Goal: Task Accomplishment & Management: Manage account settings

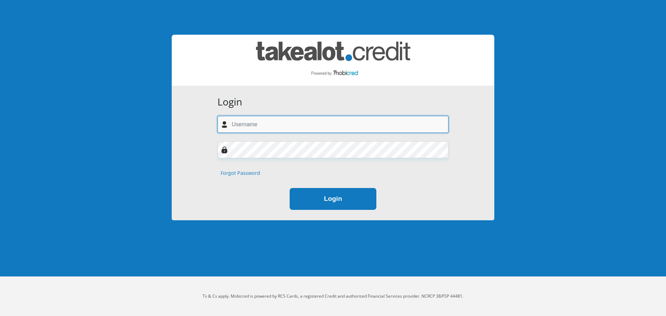
type input "estiaanklem@gmail.com"
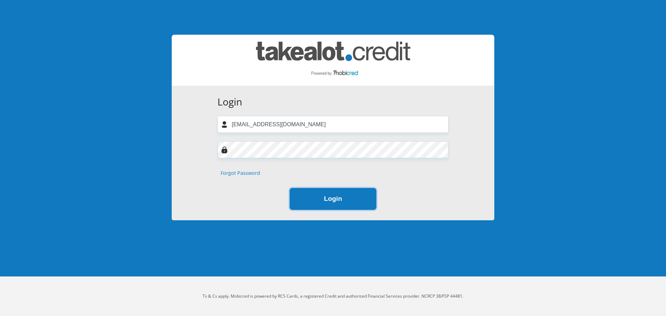
click at [306, 203] on button "Login" at bounding box center [333, 199] width 87 height 22
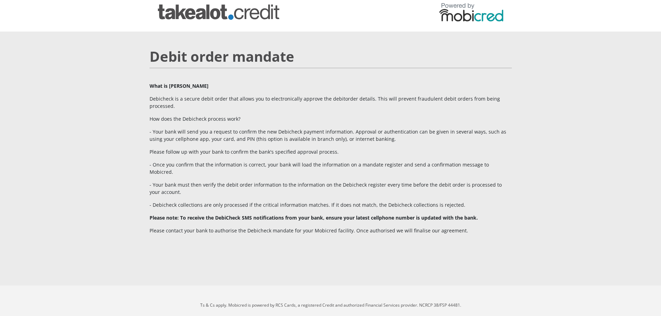
scroll to position [9, 0]
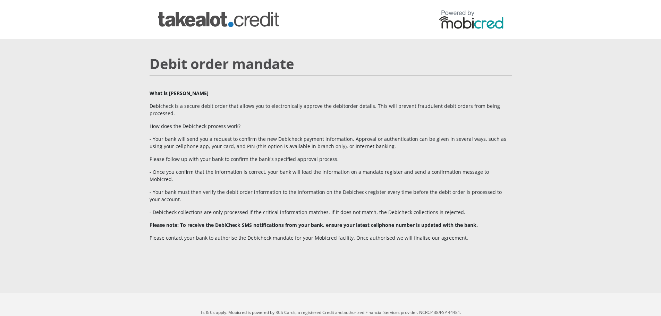
scroll to position [9, 0]
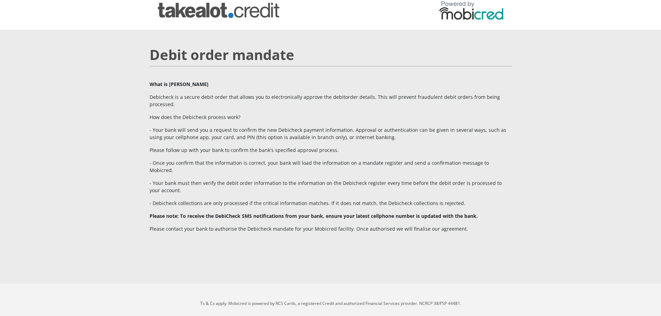
click at [201, 10] on img at bounding box center [218, 10] width 121 height 15
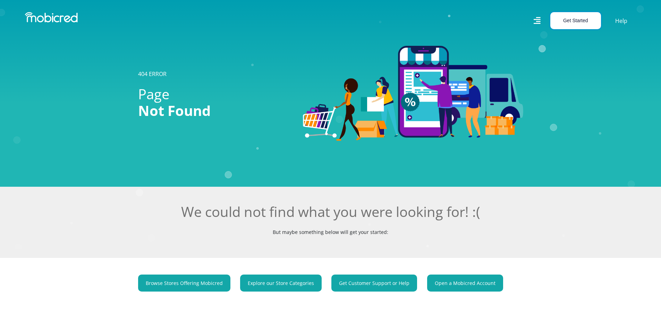
click at [580, 22] on button "Get Started" at bounding box center [576, 20] width 51 height 17
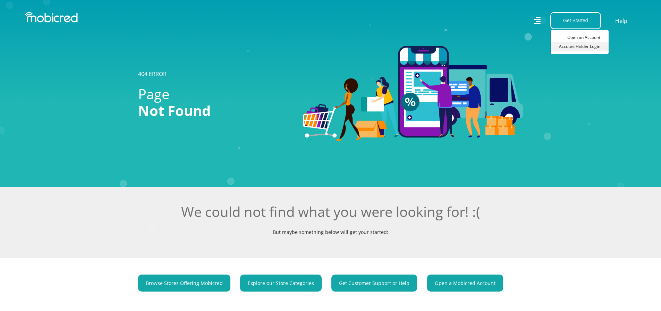
click at [581, 44] on link "Account Holder Login" at bounding box center [580, 46] width 58 height 9
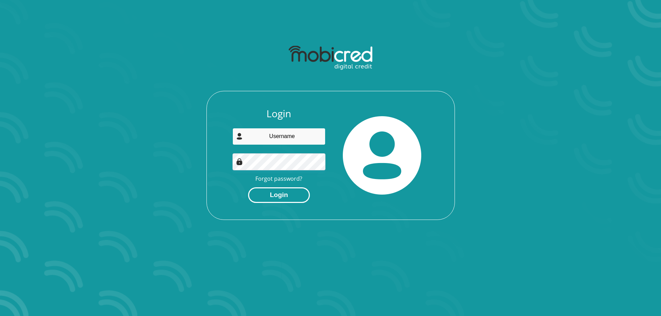
type input "estiaanklem@gmail.com"
click at [286, 195] on button "Login" at bounding box center [279, 195] width 62 height 16
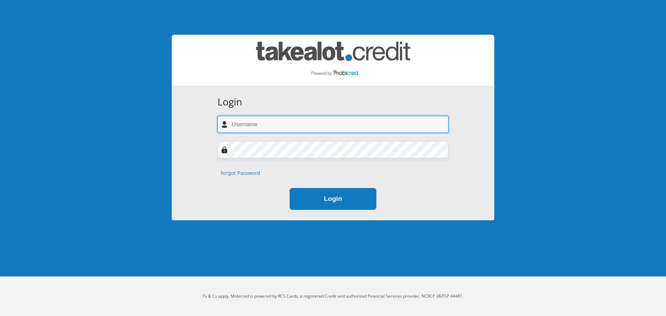
type input "estiaanklem@gmail.com"
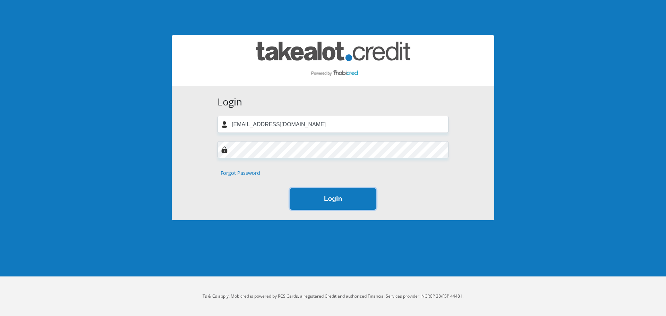
click at [327, 201] on button "Login" at bounding box center [333, 199] width 87 height 22
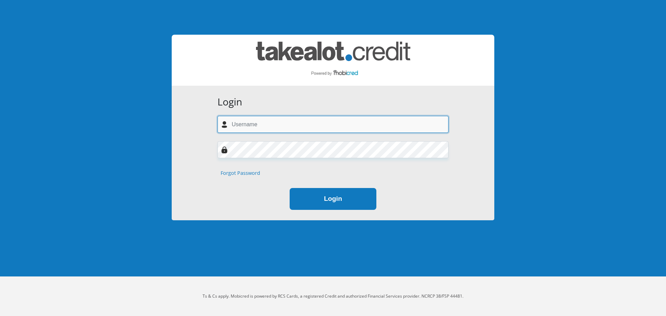
type input "estiaanklem@gmail.com"
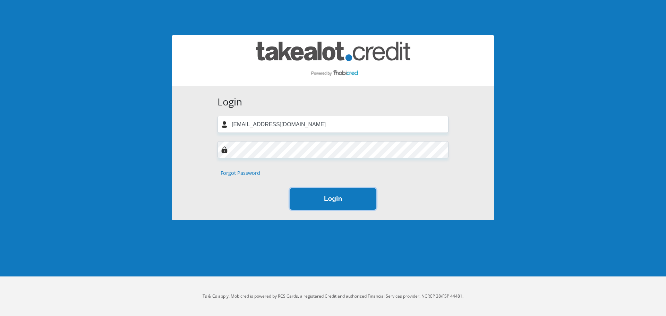
click at [335, 198] on button "Login" at bounding box center [333, 199] width 87 height 22
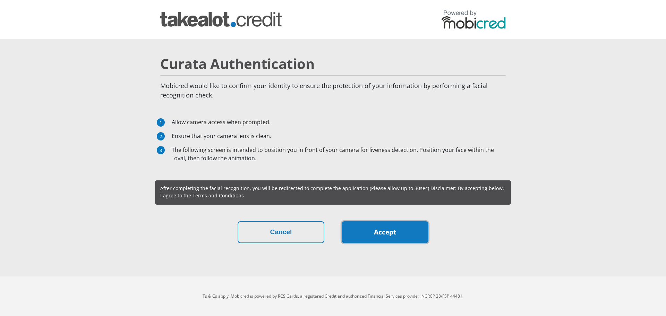
click at [396, 238] on link "Accept" at bounding box center [385, 232] width 87 height 22
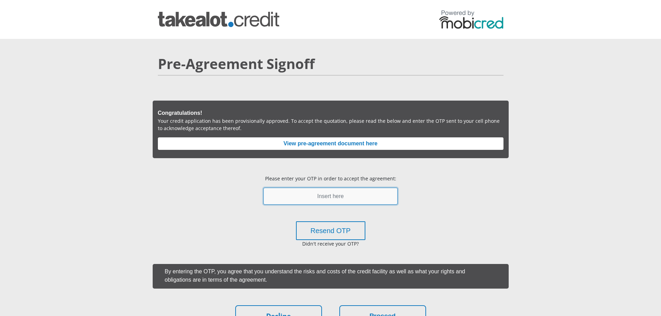
click at [325, 199] on input "text" at bounding box center [330, 196] width 134 height 17
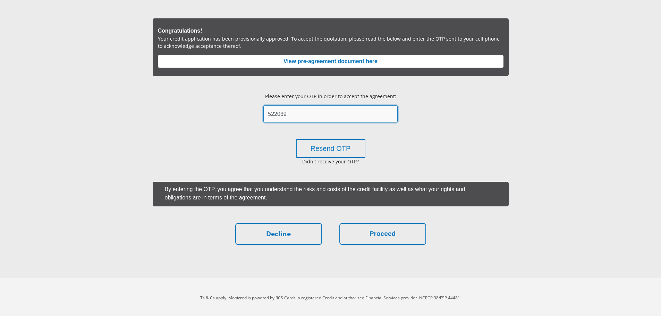
scroll to position [84, 0]
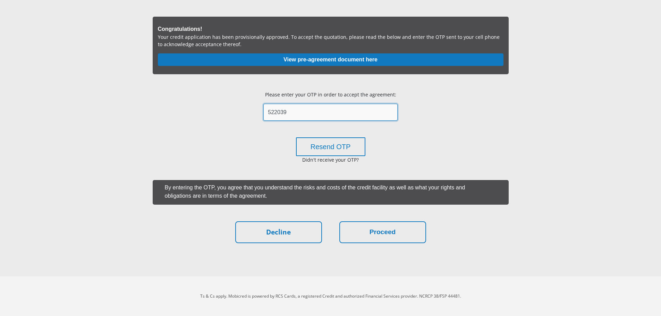
type input "522039"
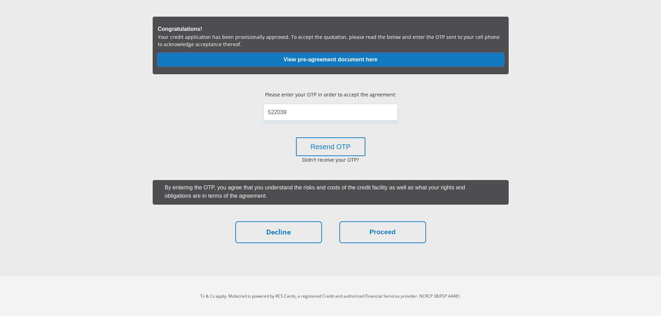
click at [341, 57] on button "View pre-agreement document here" at bounding box center [331, 59] width 346 height 12
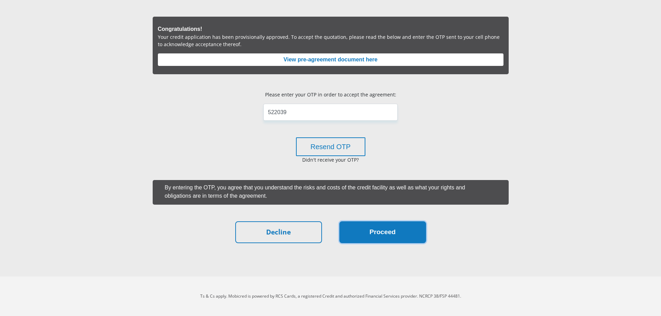
click at [386, 230] on button "Proceed" at bounding box center [382, 232] width 87 height 22
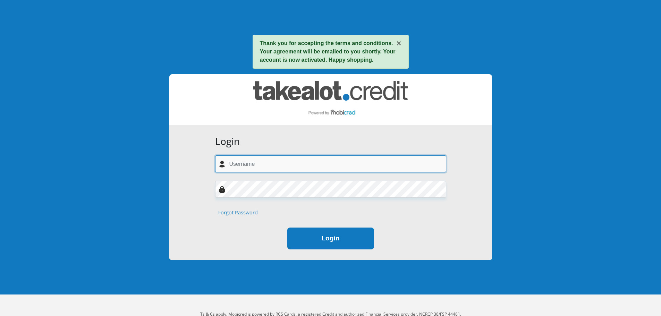
type input "[EMAIL_ADDRESS][DOMAIN_NAME]"
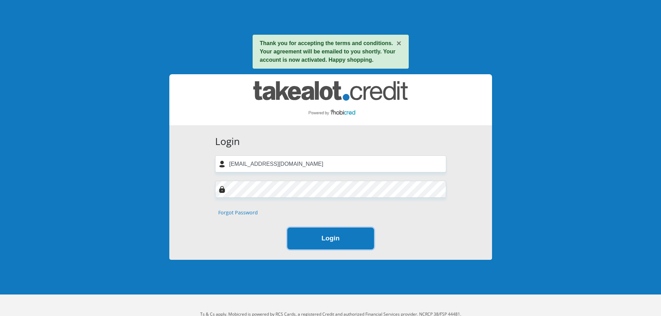
click at [324, 244] on button "Login" at bounding box center [330, 239] width 87 height 22
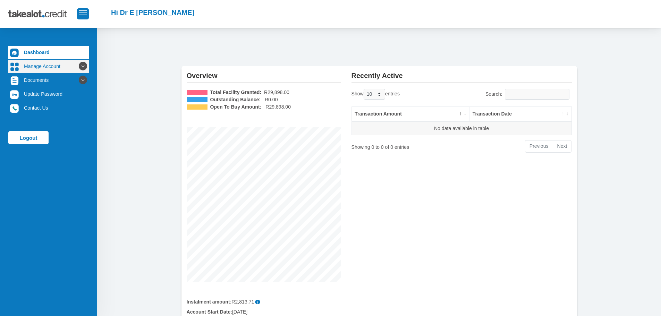
click at [78, 66] on icon at bounding box center [83, 66] width 12 height 12
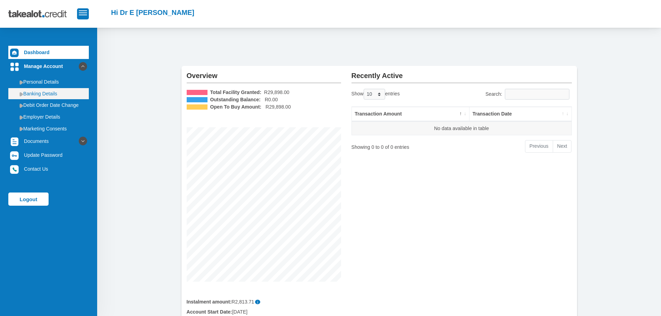
click at [44, 92] on link "Banking Details" at bounding box center [48, 93] width 81 height 11
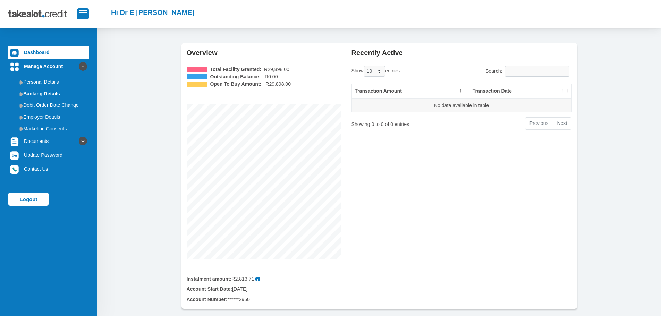
scroll to position [57, 0]
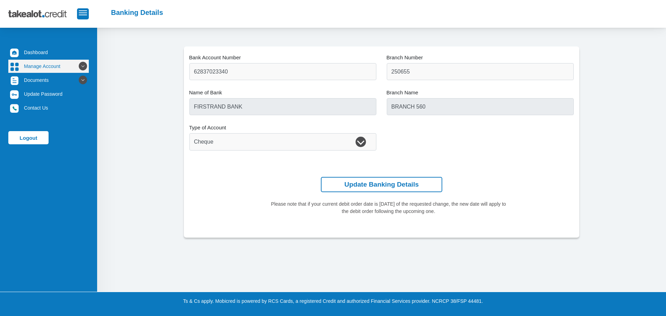
click at [45, 64] on link "Manage Account" at bounding box center [48, 66] width 81 height 13
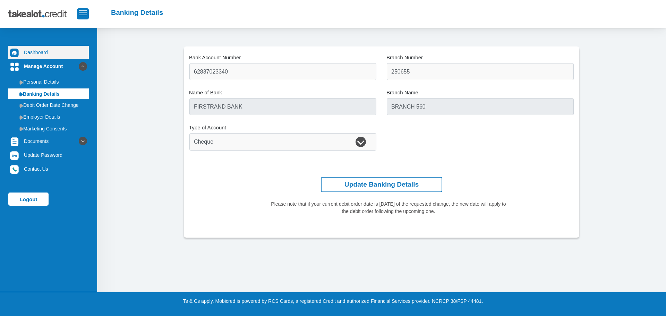
click at [34, 49] on link "Dashboard" at bounding box center [48, 52] width 81 height 13
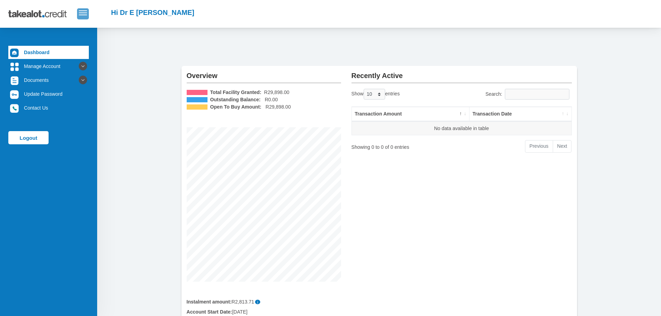
click at [81, 11] on span "button" at bounding box center [83, 10] width 8 height 1
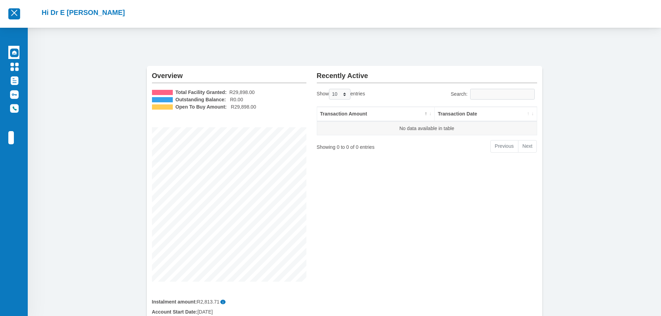
click at [20, 15] on div at bounding box center [14, 13] width 28 height 21
click at [18, 15] on button "button" at bounding box center [14, 13] width 12 height 11
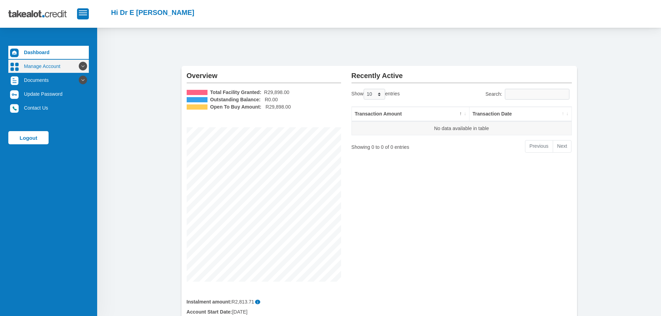
click at [54, 67] on link "Manage Account" at bounding box center [48, 66] width 81 height 13
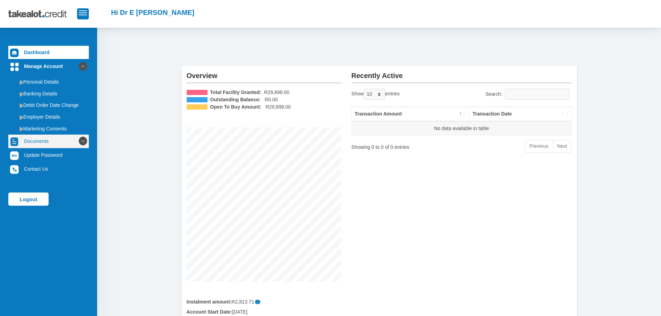
click at [49, 139] on link "Documents" at bounding box center [48, 141] width 81 height 13
